Goal: Task Accomplishment & Management: Manage account settings

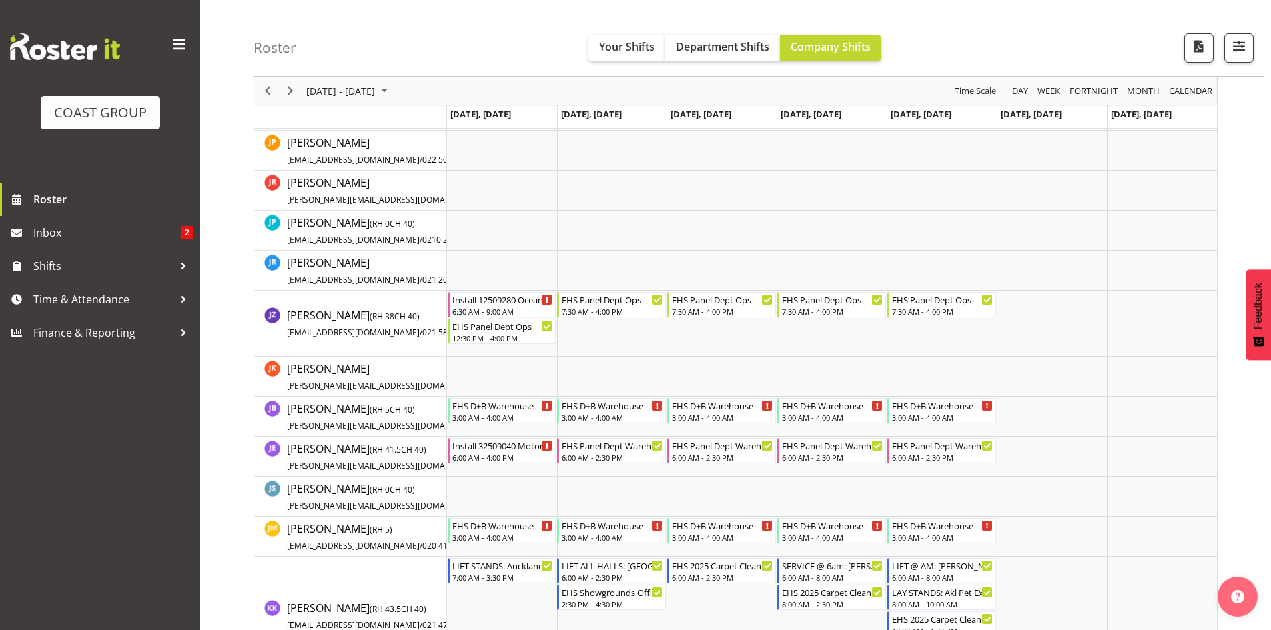
scroll to position [1201, 0]
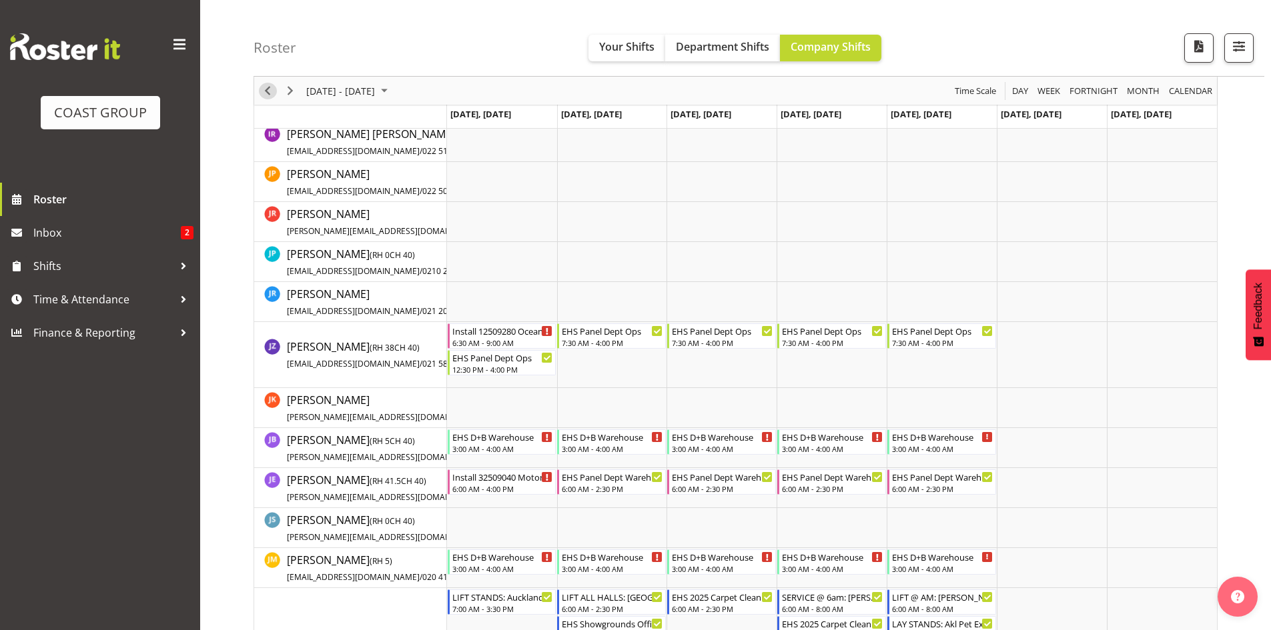
click at [270, 91] on span "Previous" at bounding box center [268, 91] width 16 height 17
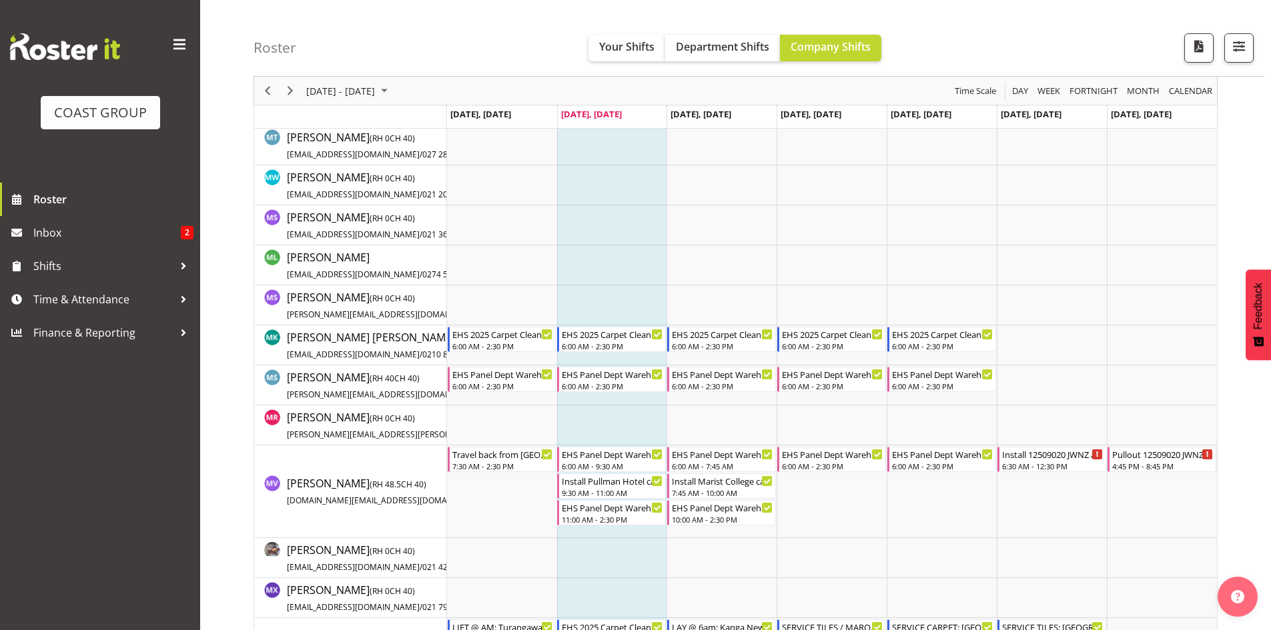
scroll to position [2344, 0]
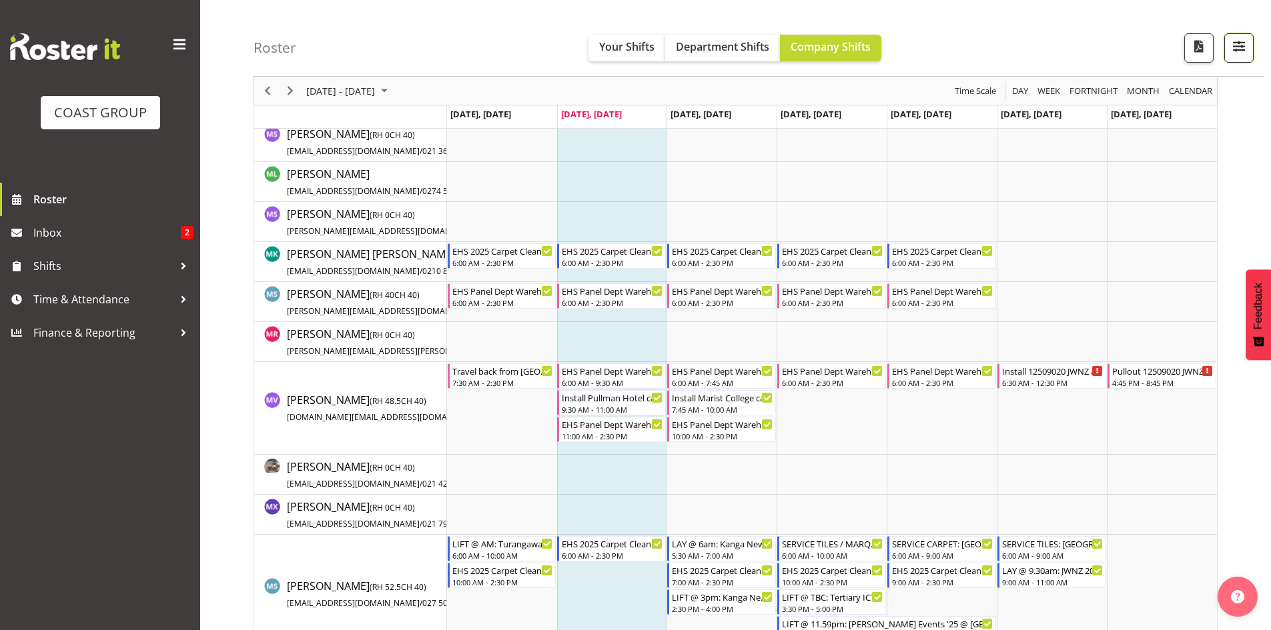
click at [1232, 43] on span "button" at bounding box center [1238, 45] width 17 height 17
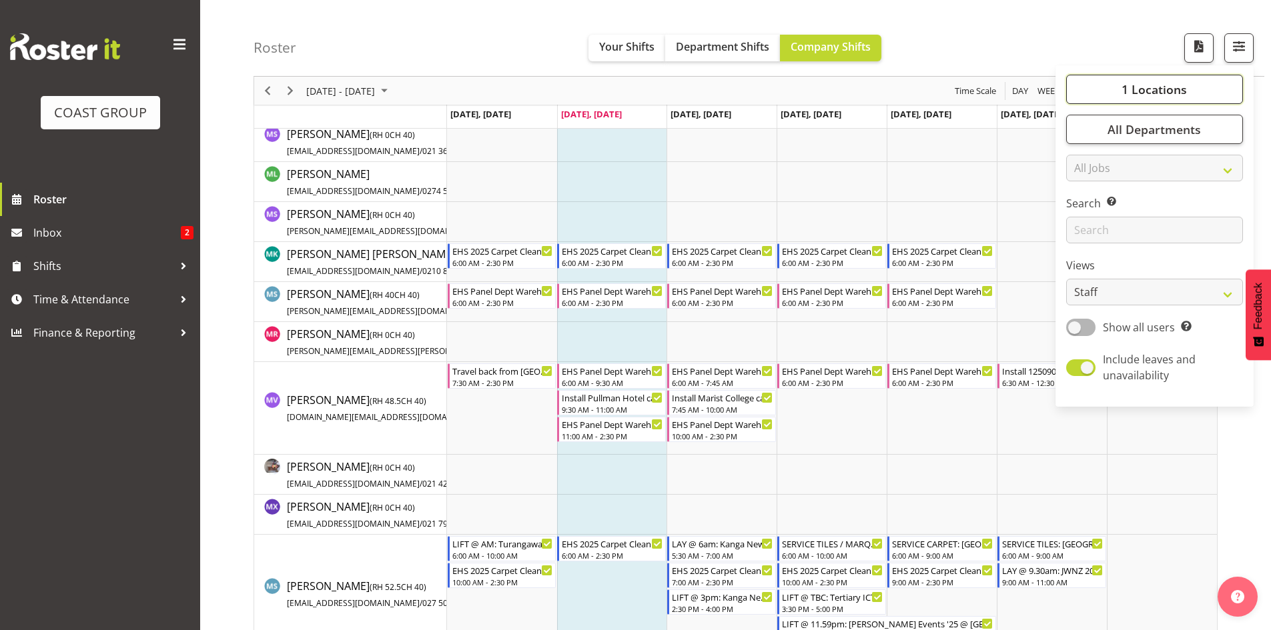
click at [1144, 81] on span "1 Locations" at bounding box center [1153, 89] width 65 height 16
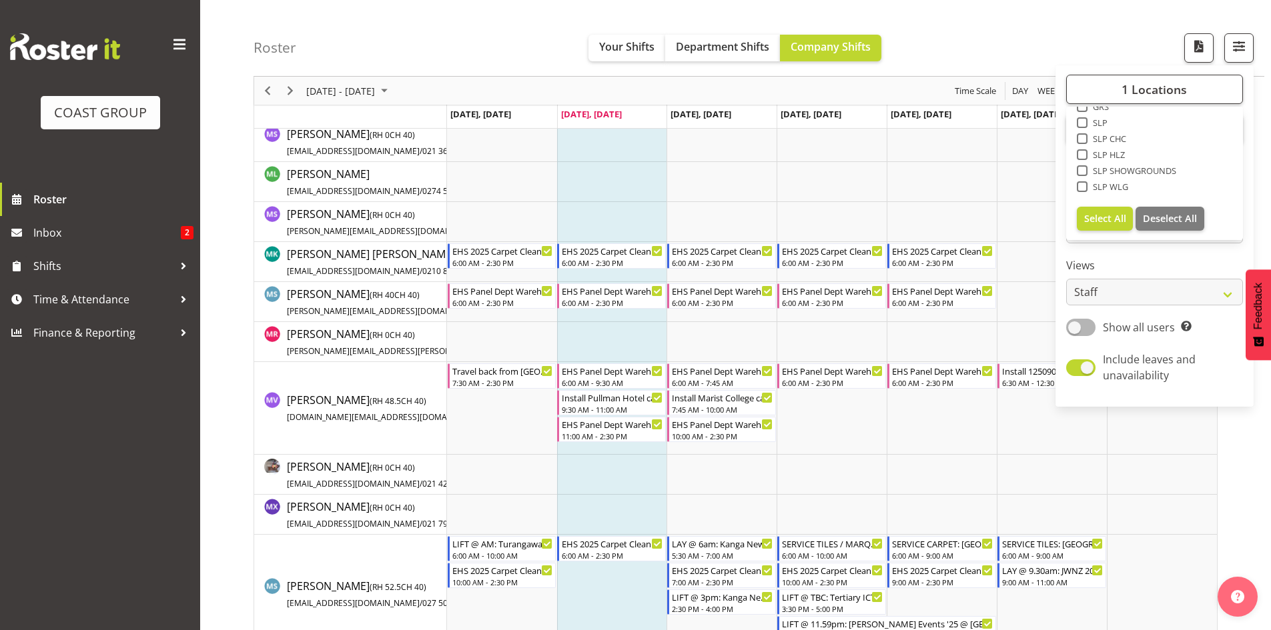
click at [1082, 121] on span at bounding box center [1082, 122] width 11 height 11
click at [1082, 121] on input "SLP" at bounding box center [1081, 123] width 9 height 9
checkbox input "true"
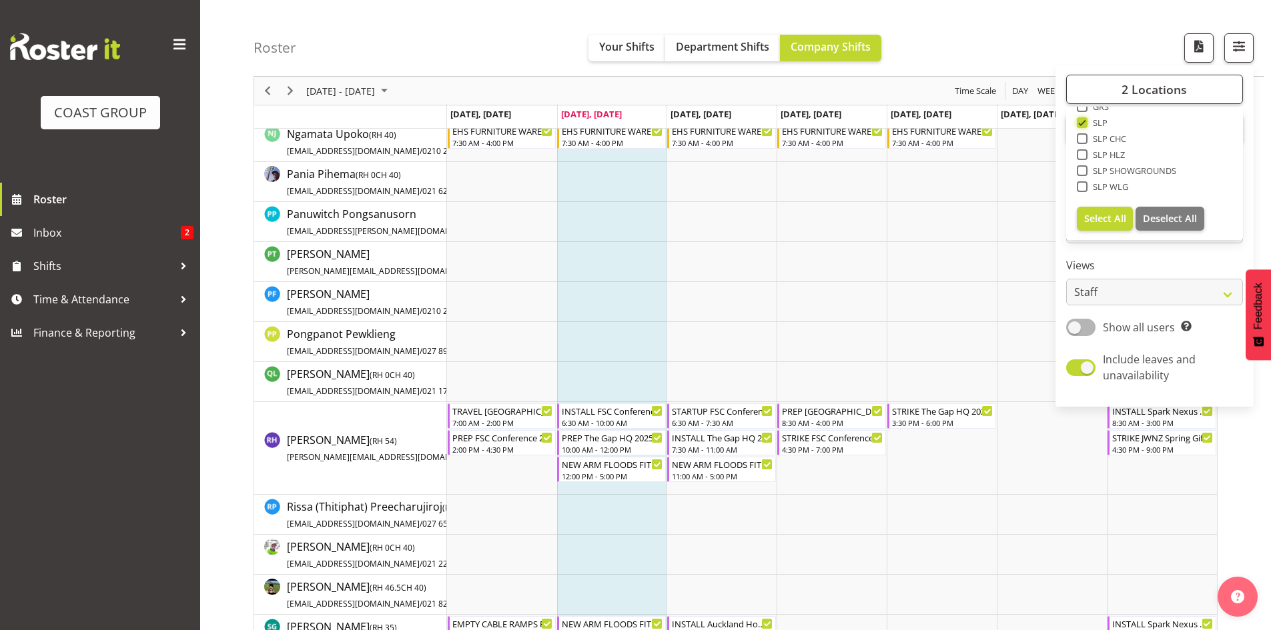
scroll to position [4212, 0]
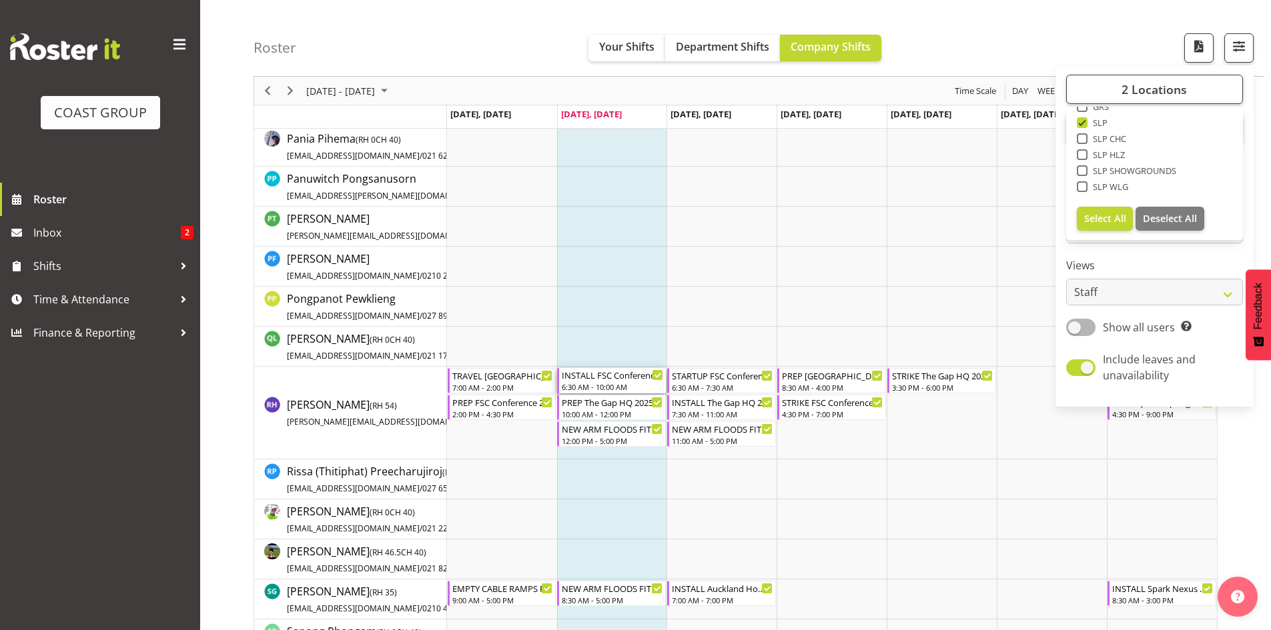
click at [624, 383] on div "6:30 AM - 10:00 AM" at bounding box center [612, 387] width 101 height 11
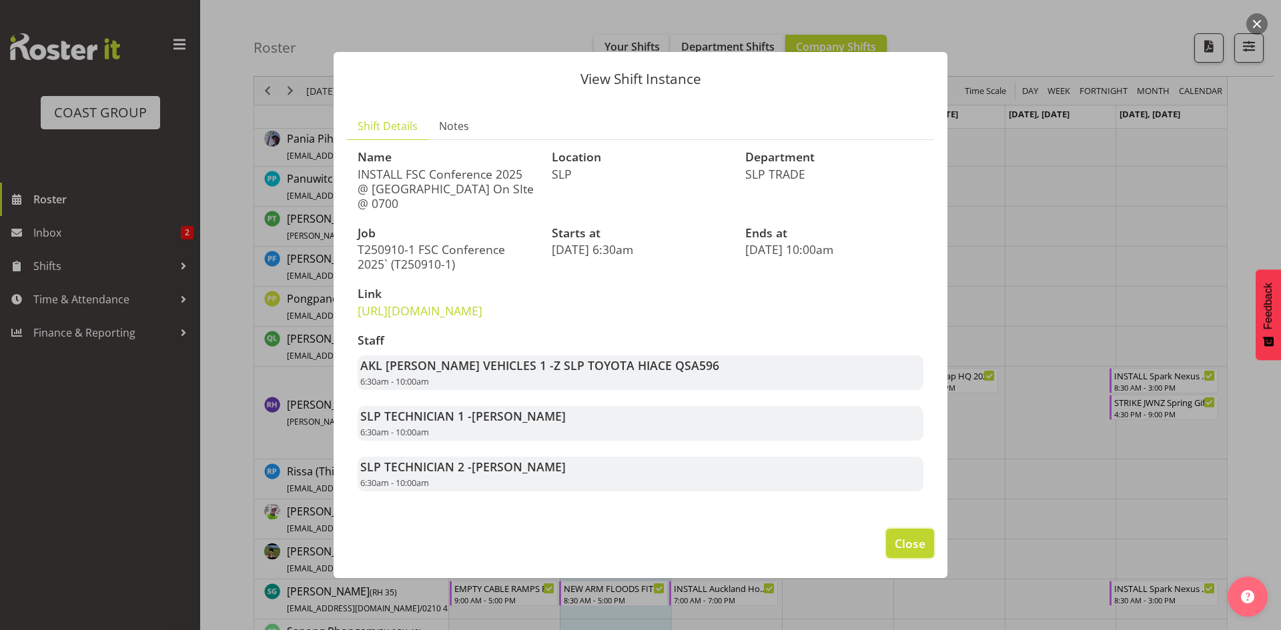
click at [911, 552] on span "Close" at bounding box center [910, 543] width 31 height 17
